Goal: Task Accomplishment & Management: Manage account settings

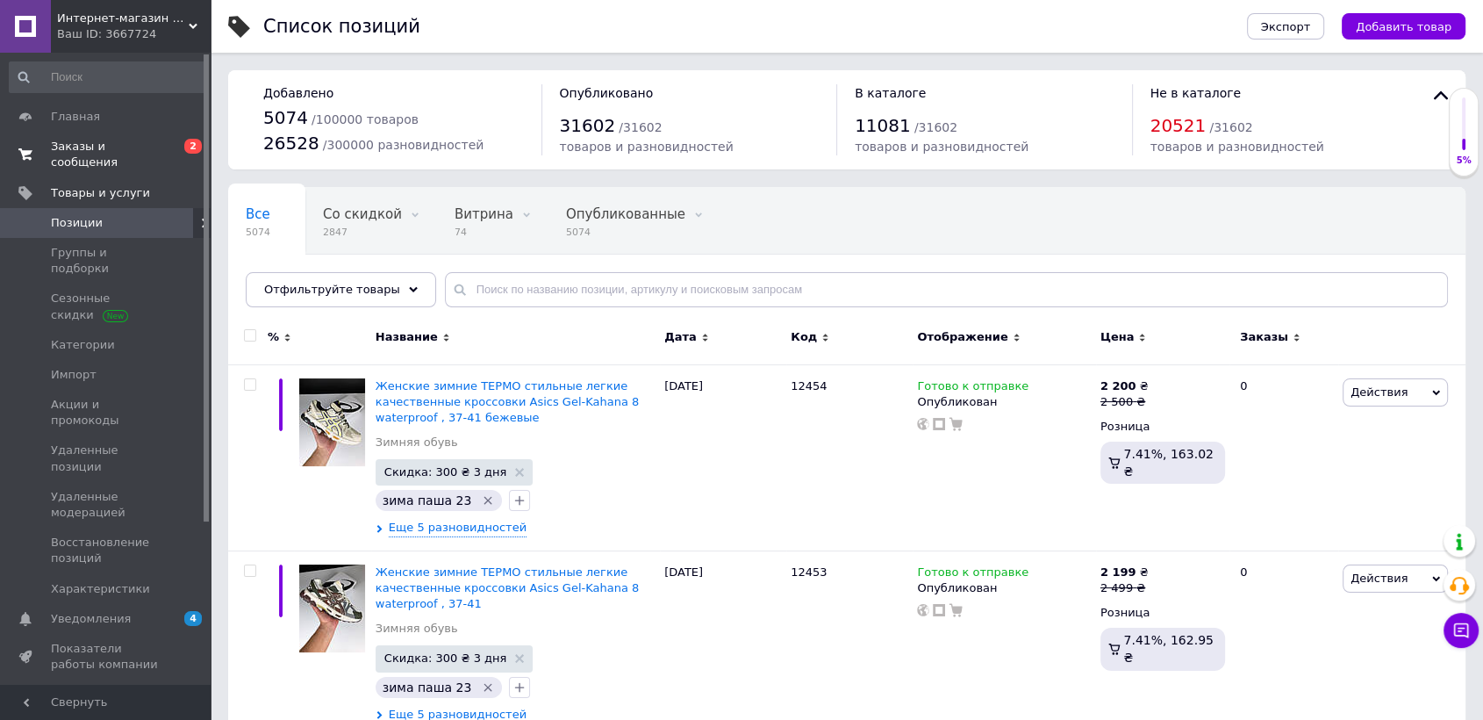
click at [157, 149] on span "Заказы и сообщения" at bounding box center [106, 155] width 111 height 32
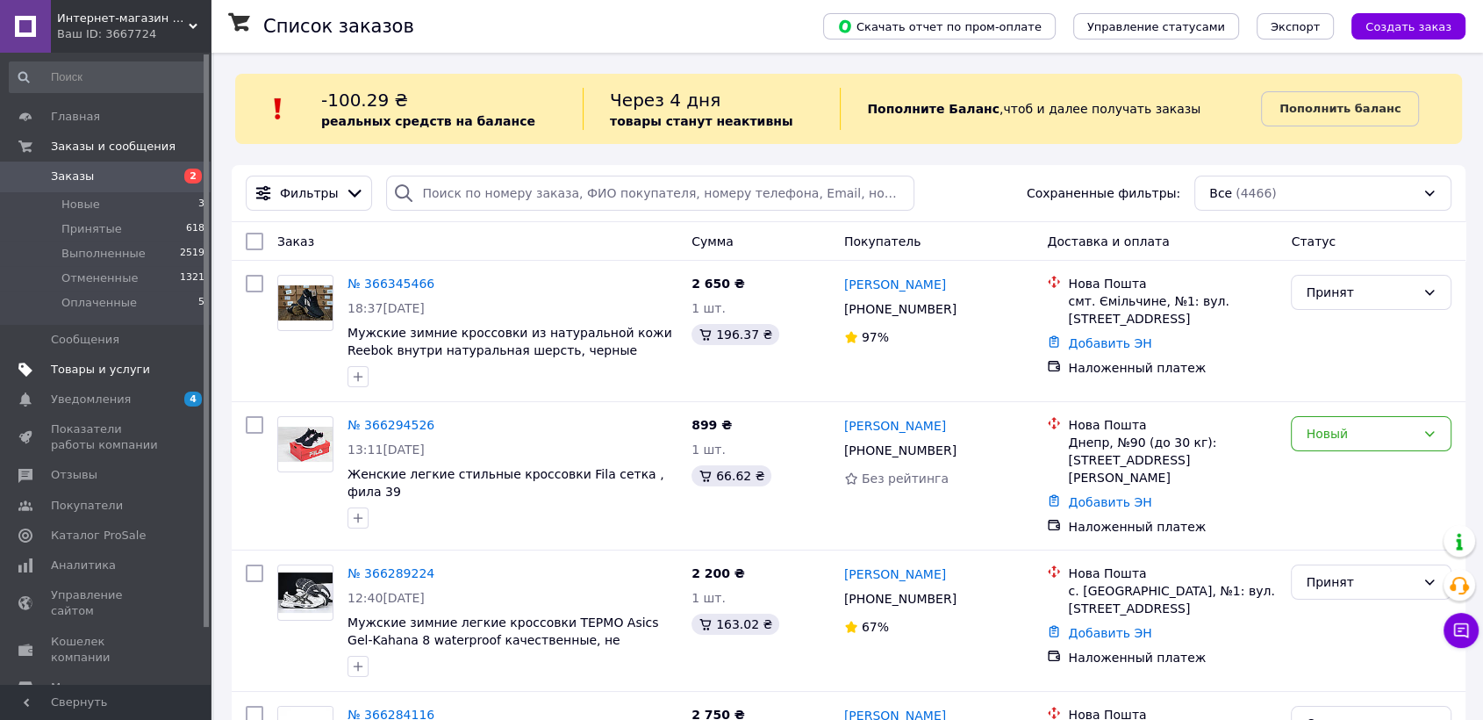
click at [122, 366] on span "Товары и услуги" at bounding box center [100, 370] width 99 height 16
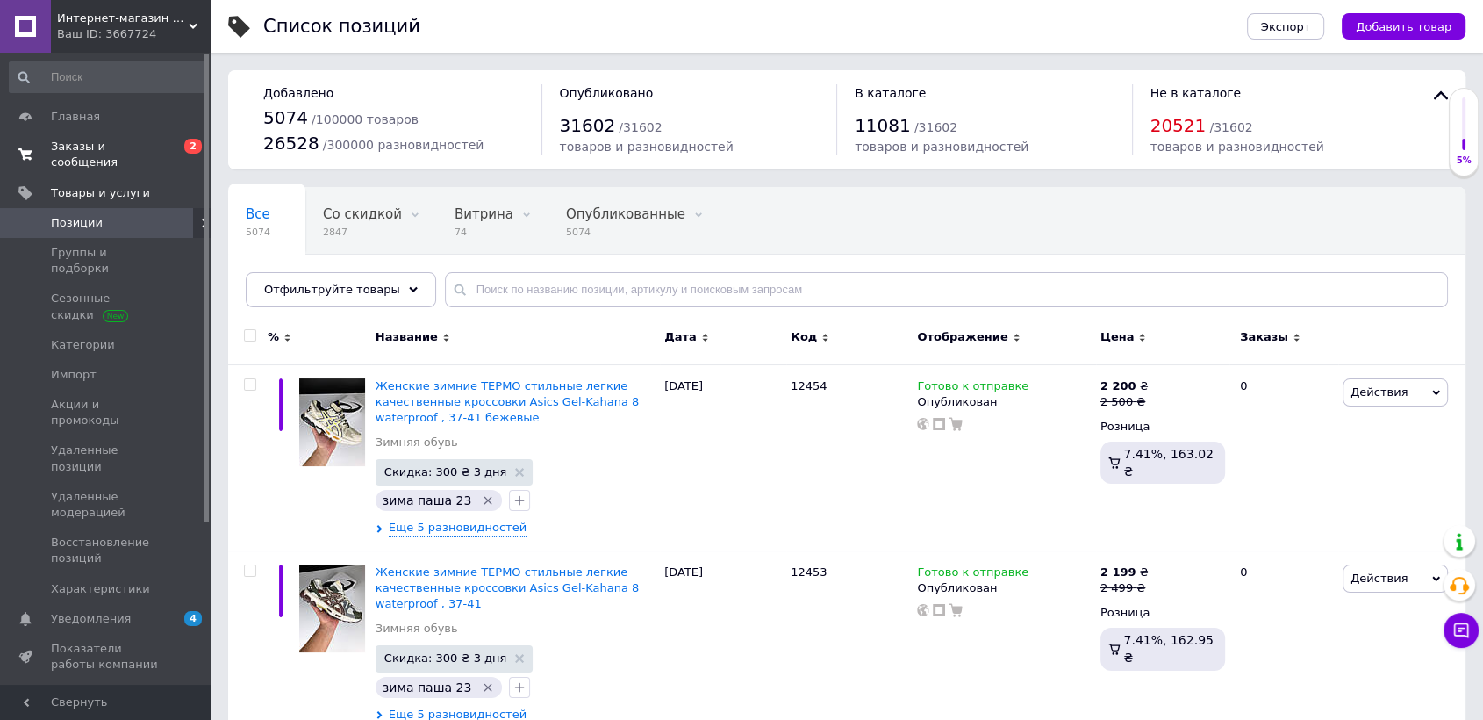
click at [151, 133] on link "Заказы и сообщения 0 2" at bounding box center [107, 155] width 215 height 46
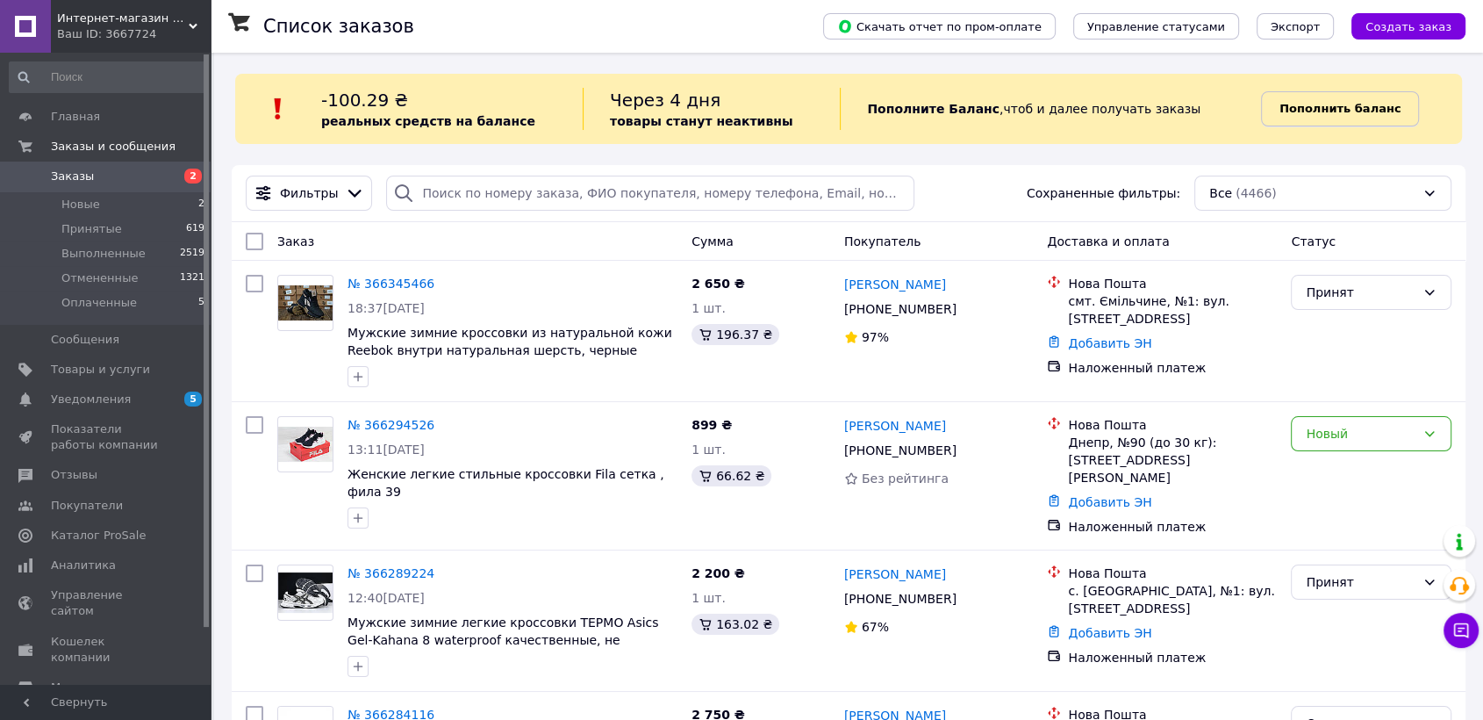
click at [1355, 108] on b "Пополнить баланс" at bounding box center [1340, 108] width 121 height 13
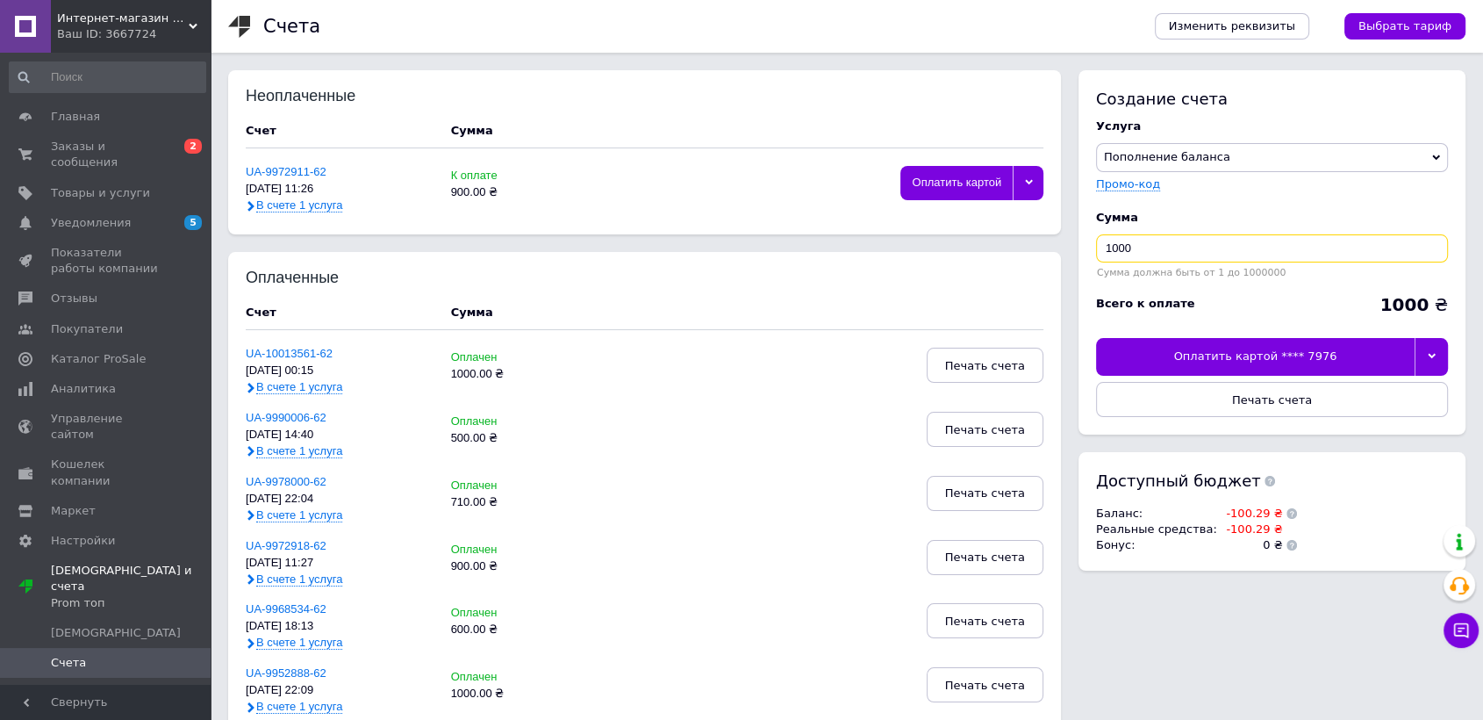
click at [1145, 246] on input "1000" at bounding box center [1272, 248] width 352 height 28
click at [1430, 360] on icon at bounding box center [1432, 356] width 8 height 8
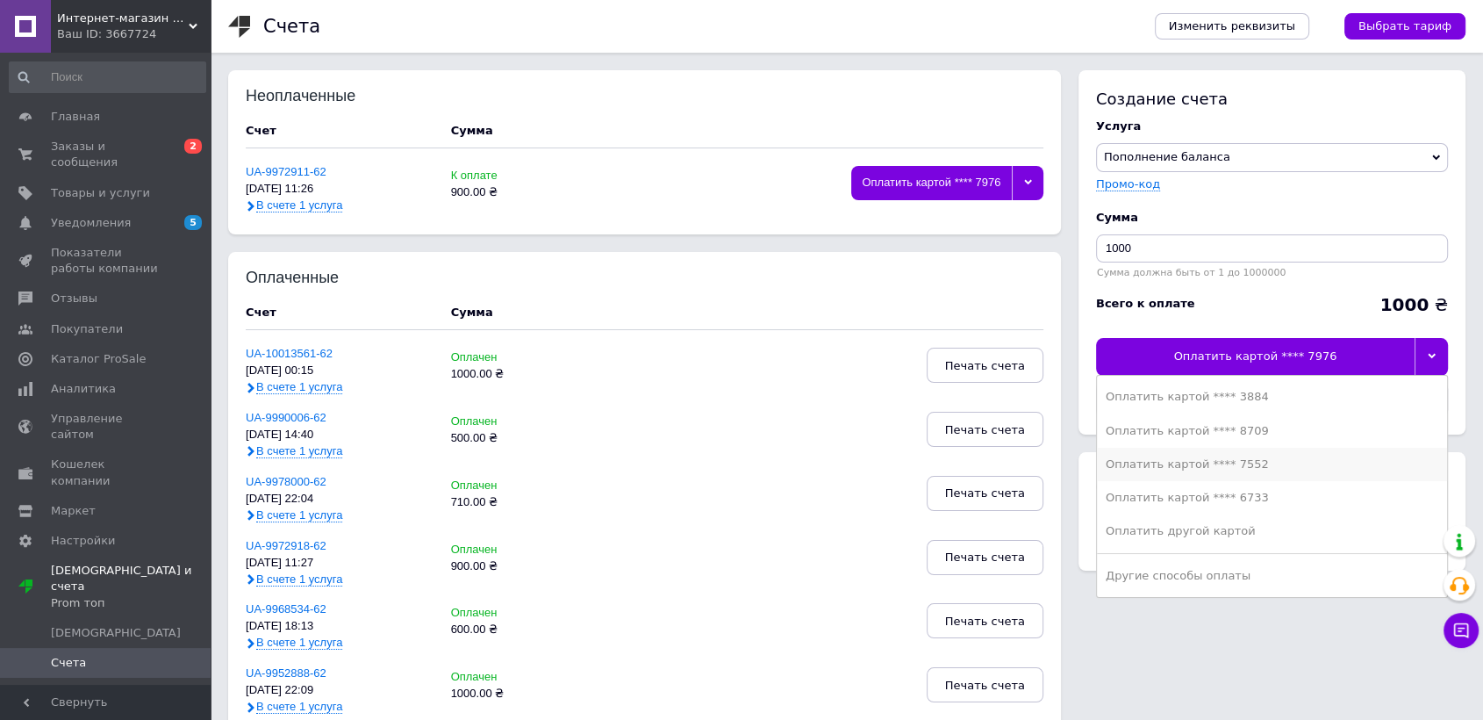
click at [1240, 470] on div "Оплатить картой **** 7552" at bounding box center [1272, 464] width 333 height 16
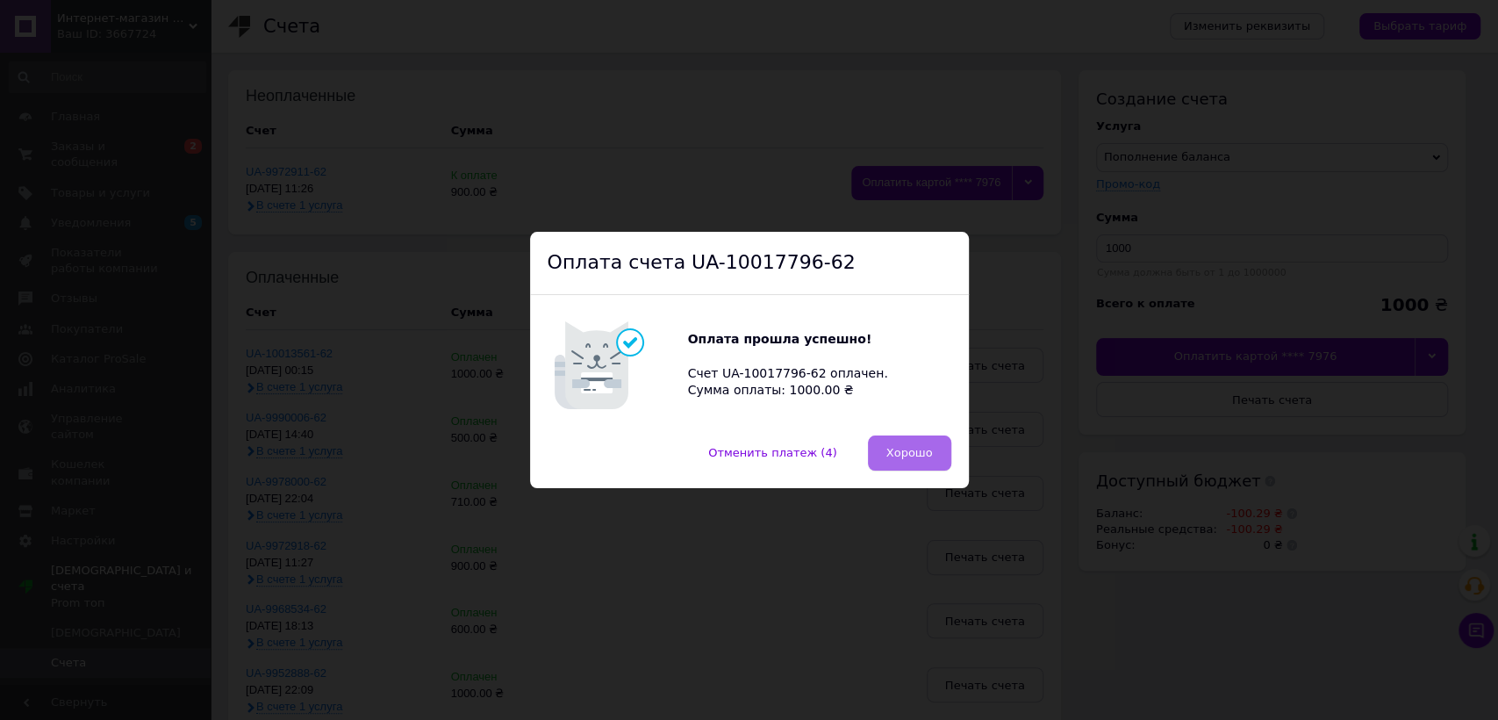
click at [920, 449] on span "Хорошо" at bounding box center [910, 452] width 47 height 13
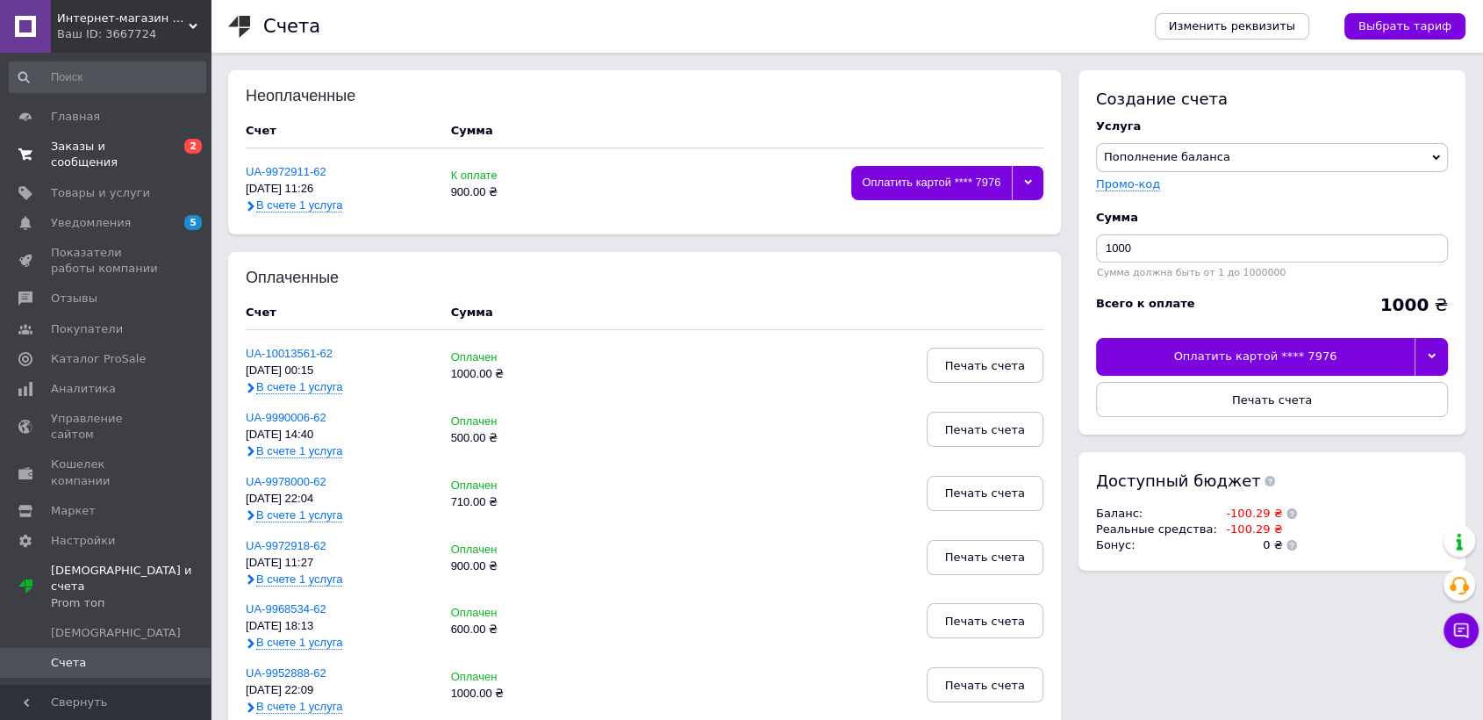
click at [137, 148] on span "Заказы и сообщения" at bounding box center [106, 155] width 111 height 32
